Goal: Information Seeking & Learning: Check status

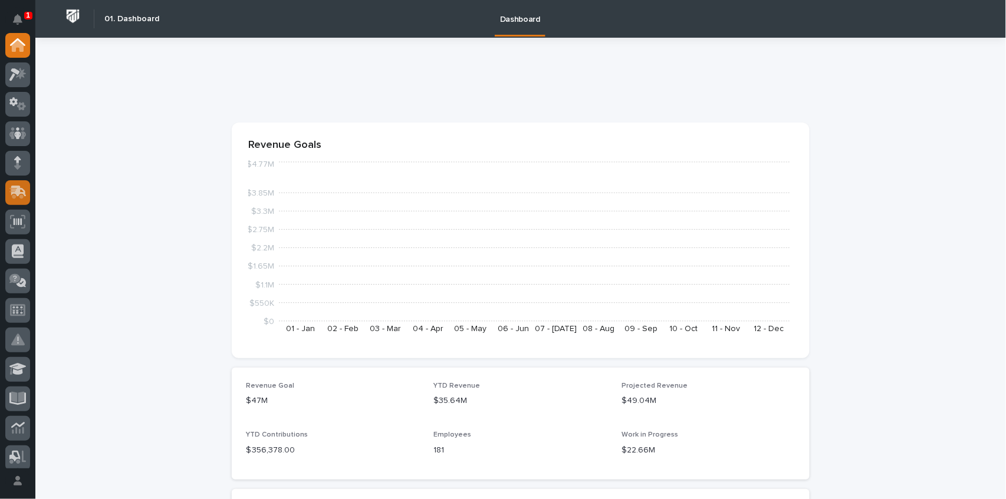
click at [14, 198] on icon at bounding box center [16, 193] width 14 height 11
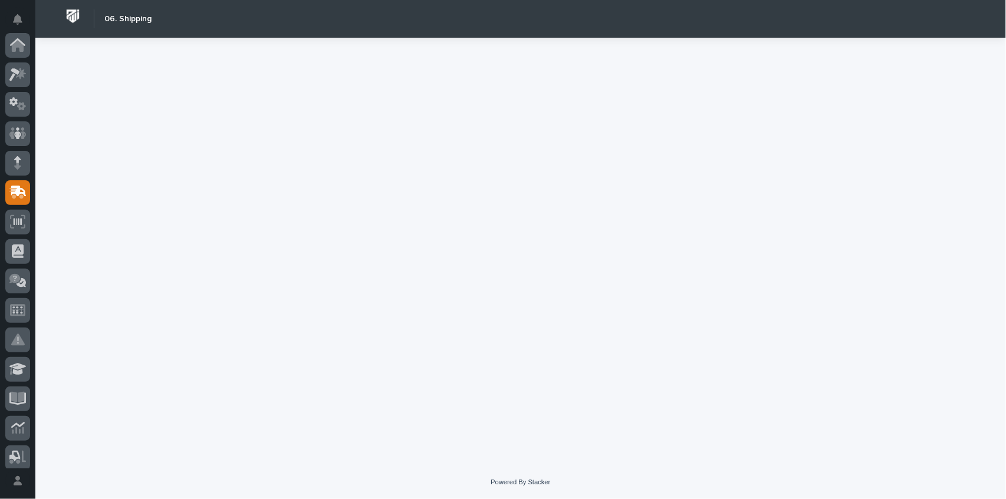
scroll to position [147, 0]
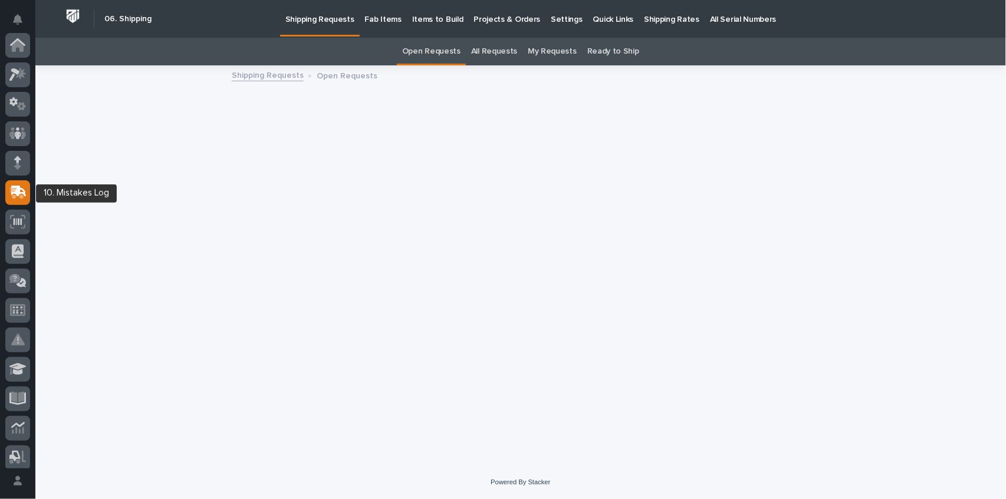
scroll to position [147, 0]
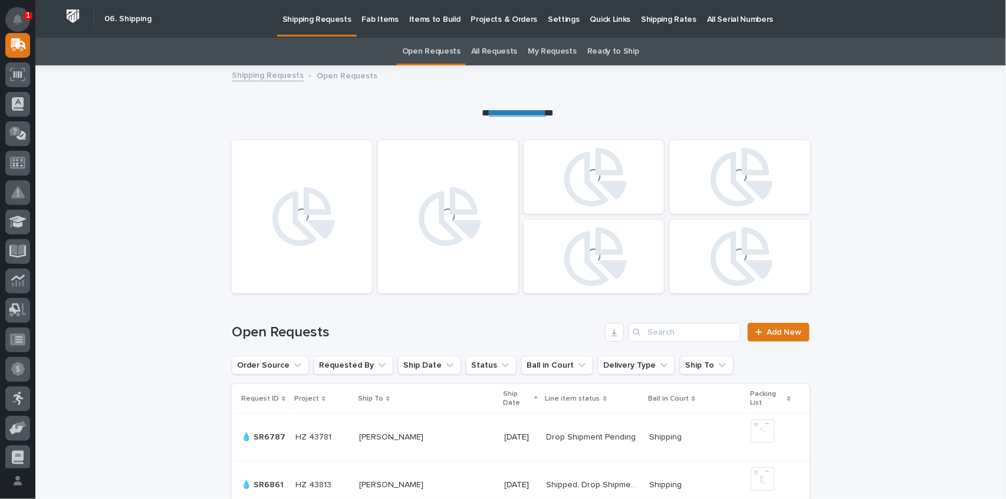
click at [15, 19] on icon "Notifications" at bounding box center [17, 19] width 9 height 11
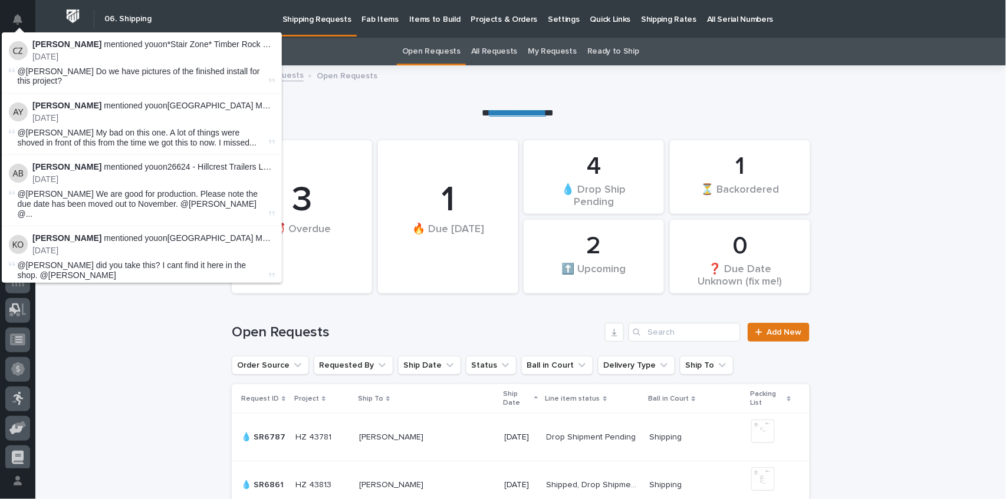
click at [87, 47] on p "Cole Ziegler mentioned you on *Stair Zone* Timber Rock Construction - Stair & C…" at bounding box center [153, 45] width 242 height 10
click at [249, 55] on p "3 days ago" at bounding box center [153, 57] width 242 height 10
click at [213, 69] on span "@Jeremy Whetstone Do we have pictures of the finished install for this project?" at bounding box center [139, 76] width 242 height 19
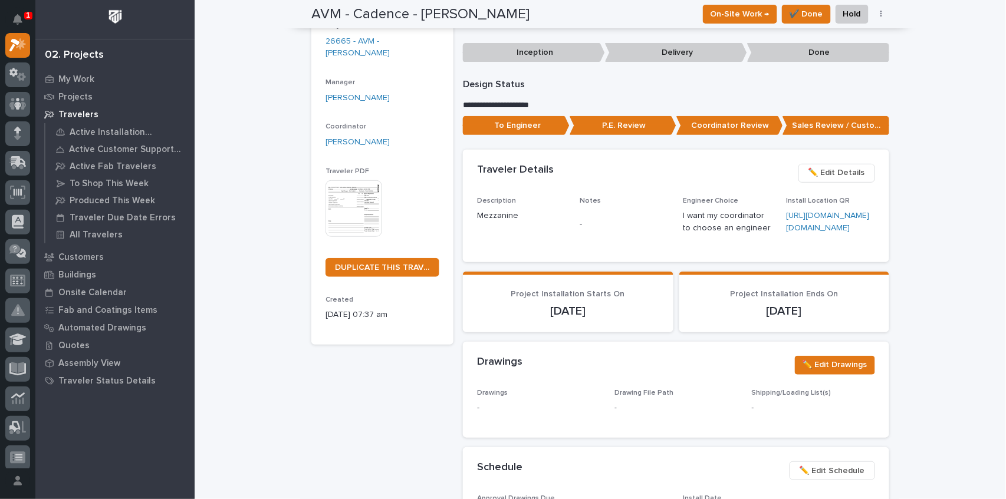
scroll to position [39, 0]
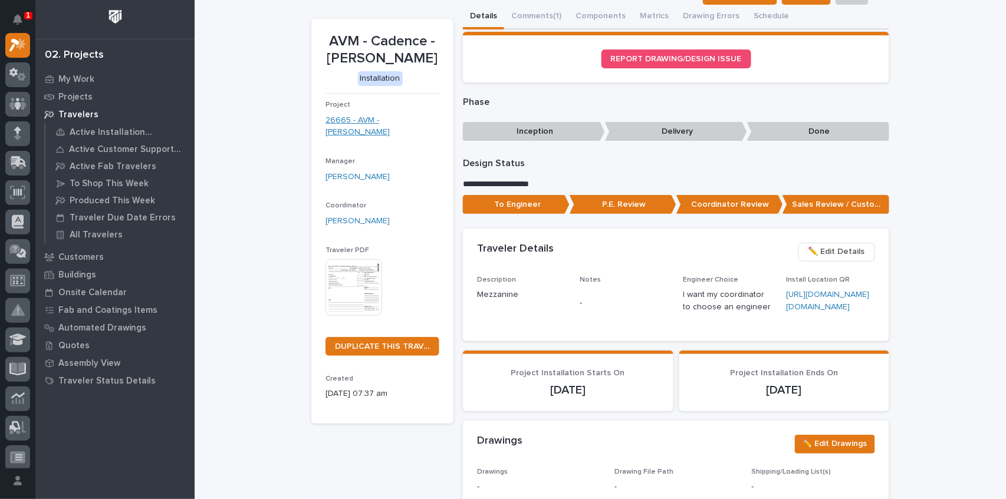
click at [366, 131] on link "26665 - AVM - [PERSON_NAME]" at bounding box center [383, 126] width 114 height 25
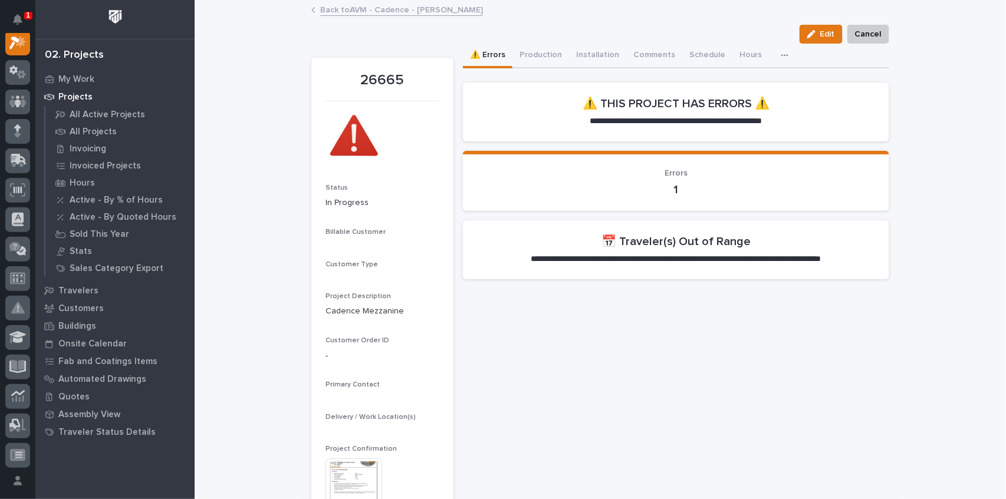
scroll to position [29, 0]
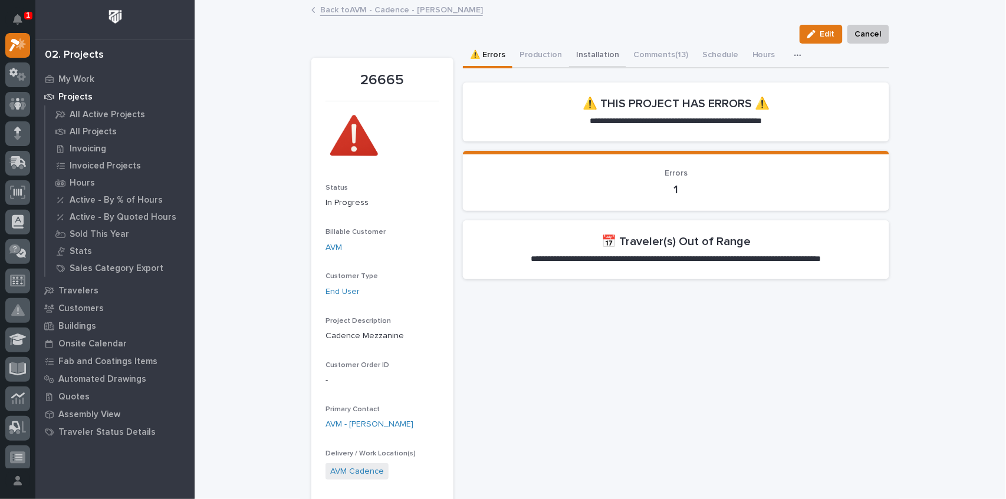
click at [580, 52] on button "Installation" at bounding box center [597, 56] width 57 height 25
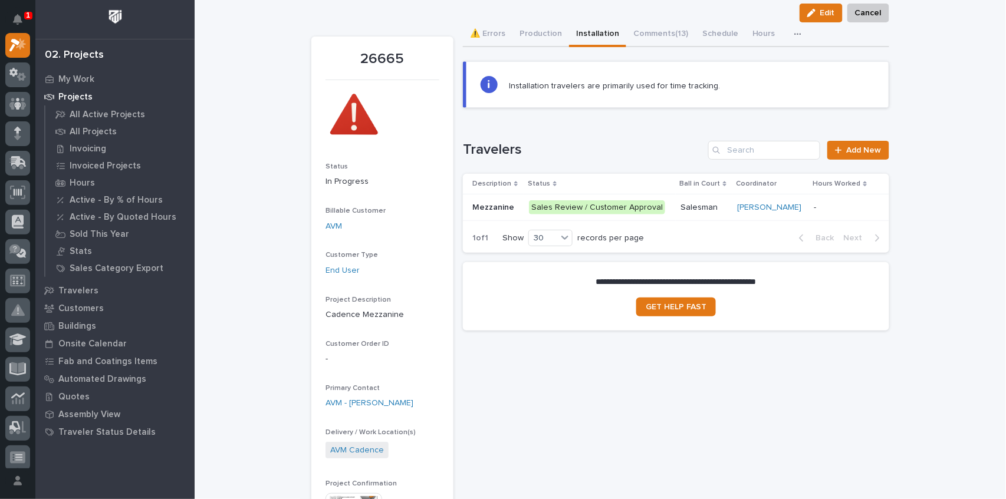
scroll to position [39, 0]
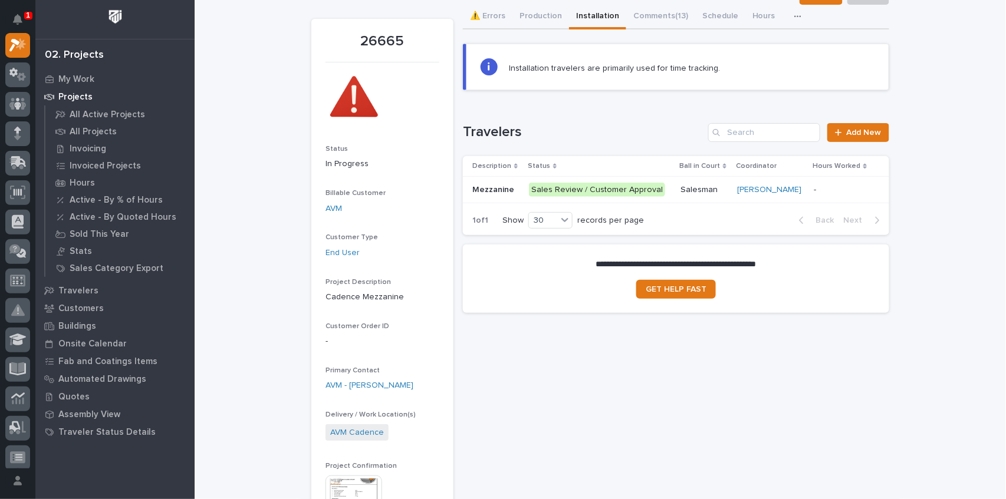
click at [551, 189] on div "Sales Review / Customer Approval" at bounding box center [597, 190] width 136 height 15
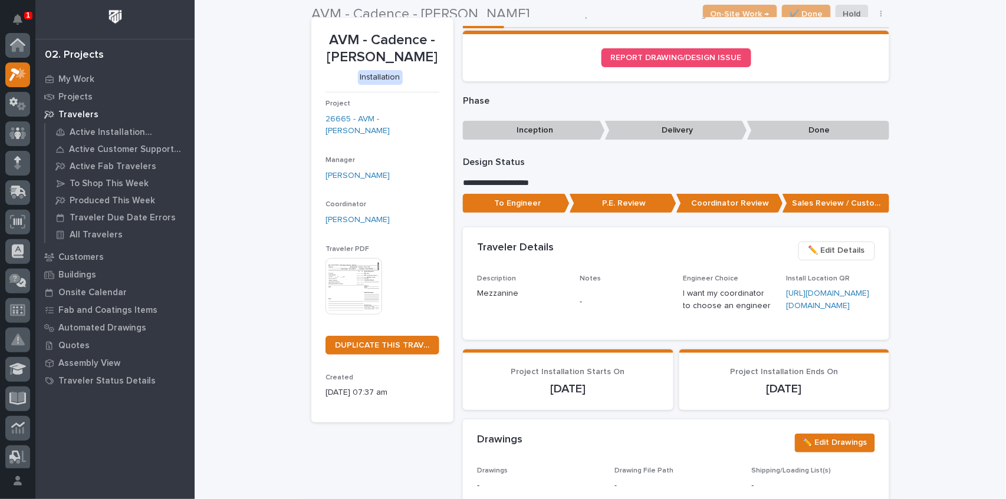
scroll to position [29, 0]
click at [488, 186] on p "**********" at bounding box center [676, 183] width 426 height 12
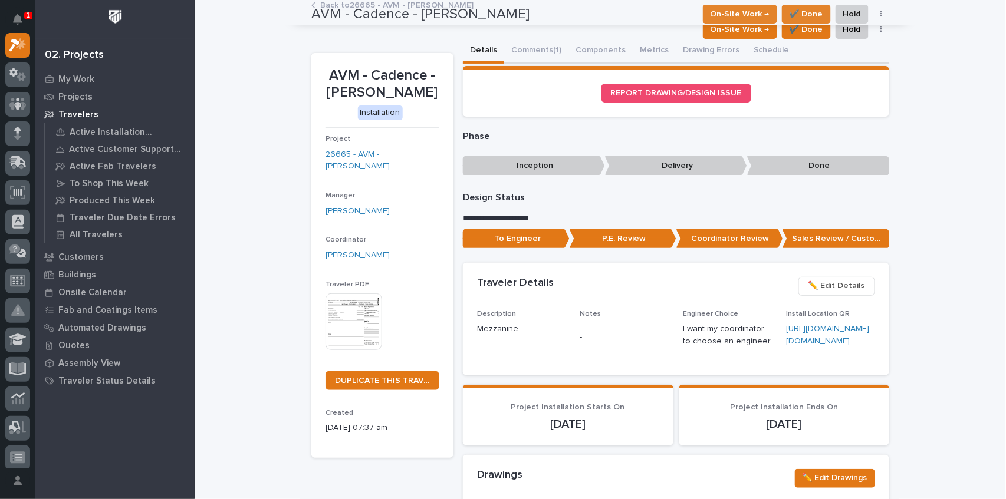
scroll to position [0, 0]
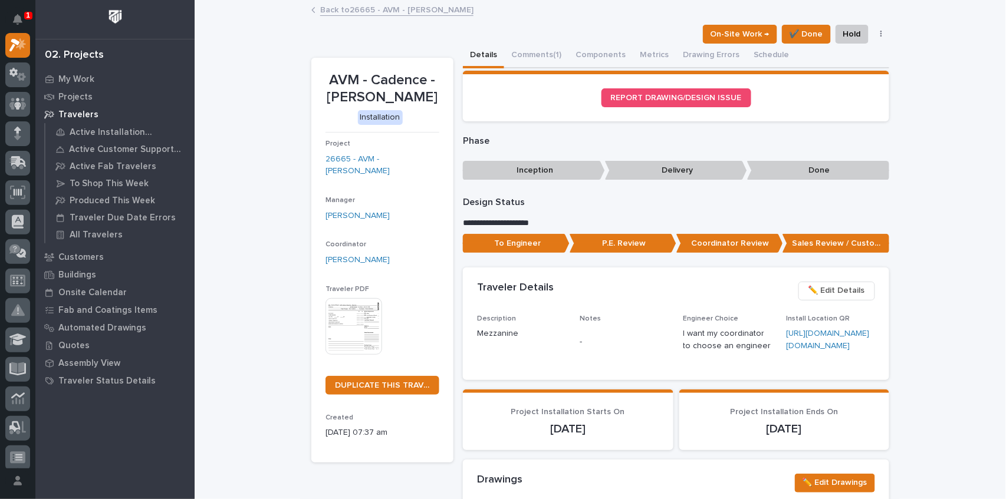
click at [360, 326] on img at bounding box center [354, 326] width 57 height 57
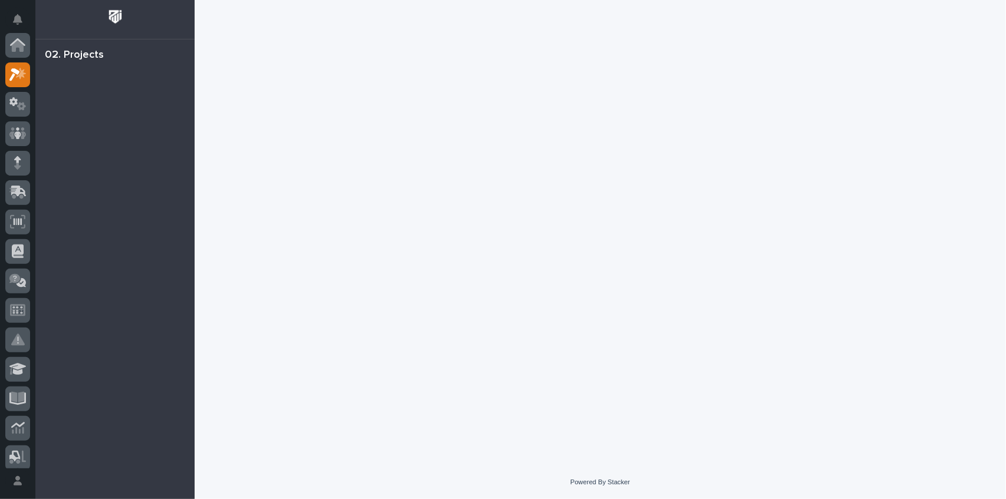
scroll to position [29, 0]
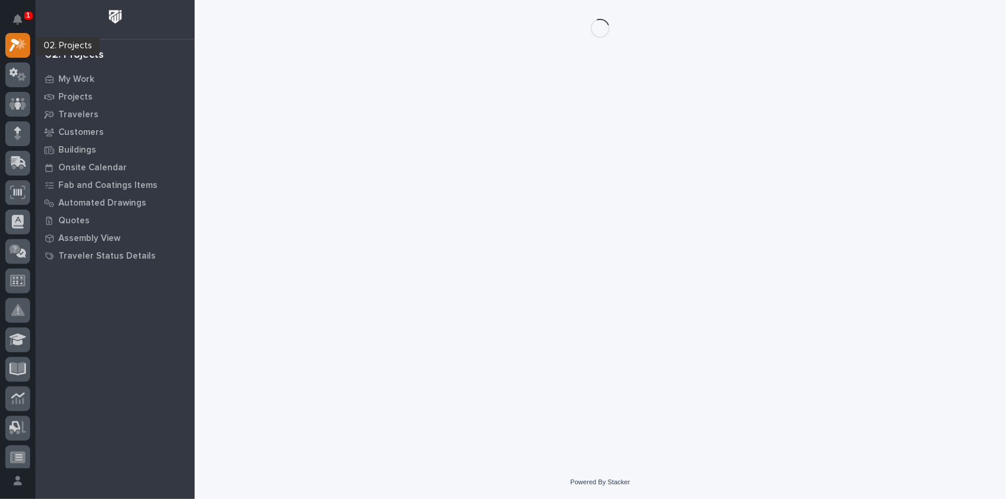
click at [25, 16] on div "1" at bounding box center [28, 16] width 8 height 8
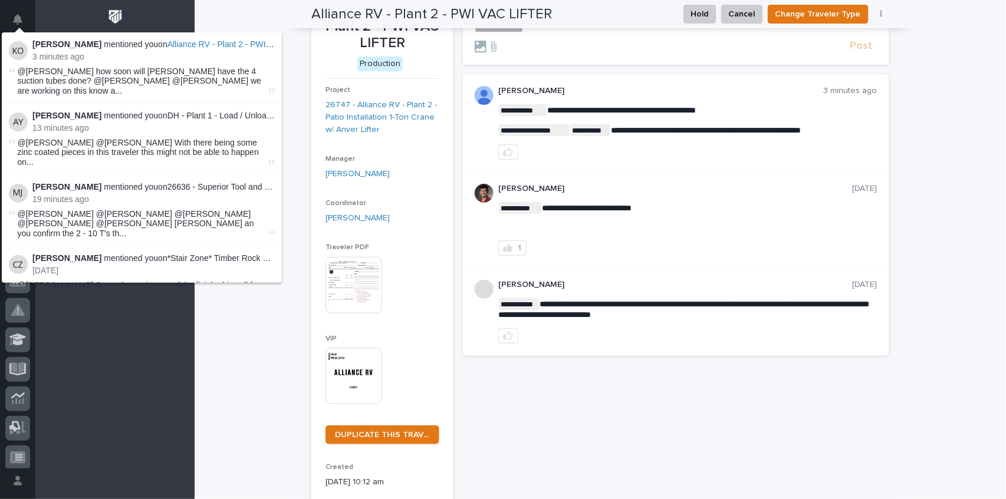
scroll to position [0, 0]
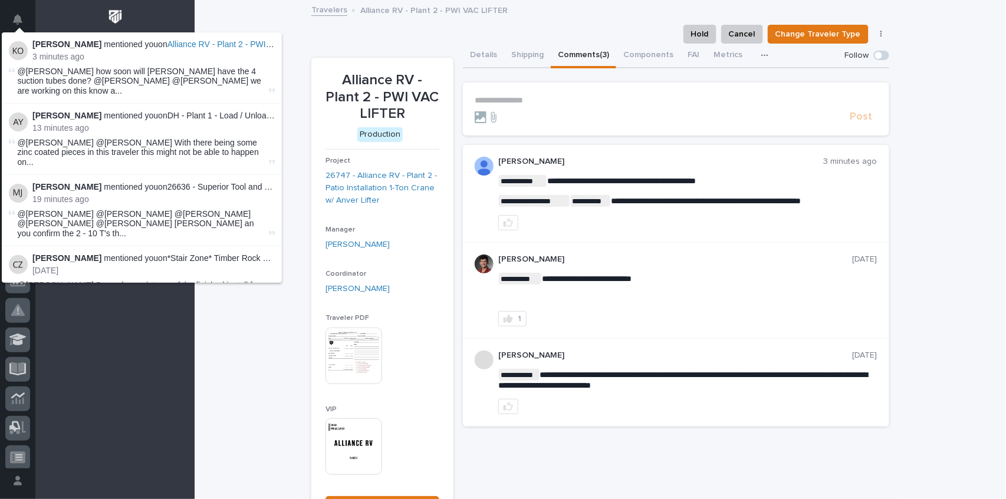
click at [269, 354] on div "**********" at bounding box center [600, 321] width 811 height 641
